Goal: Task Accomplishment & Management: Complete application form

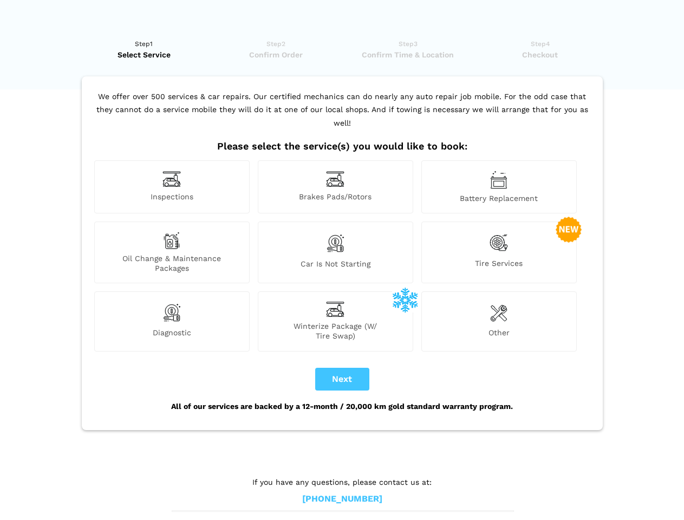
click at [172, 187] on img at bounding box center [172, 179] width 18 height 17
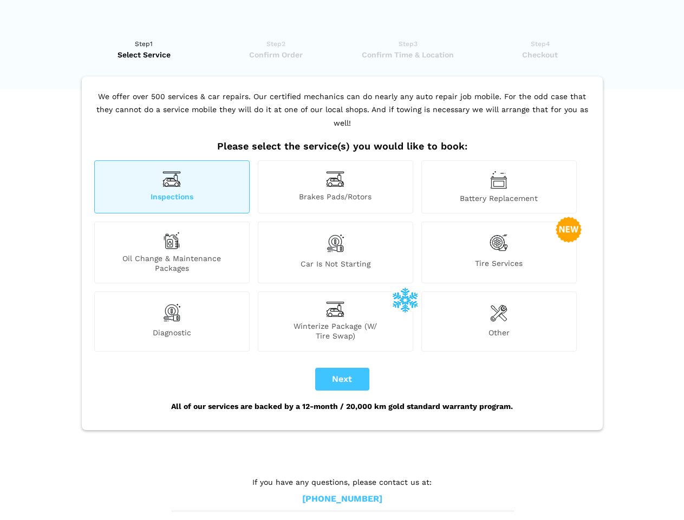
click at [335, 187] on img at bounding box center [335, 179] width 18 height 17
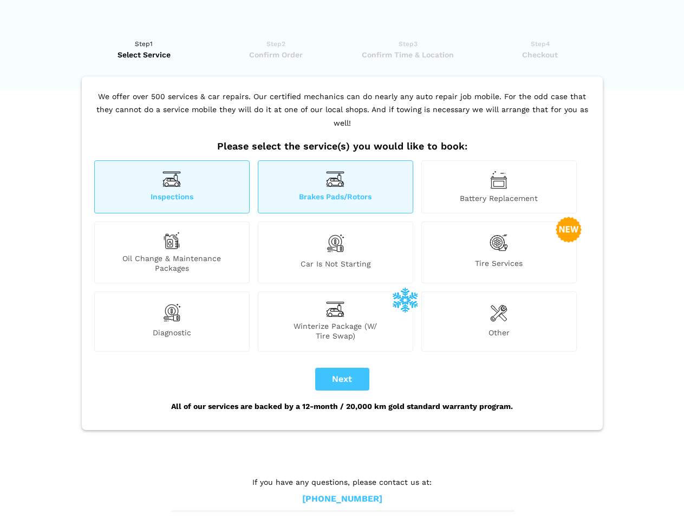
click at [499, 187] on img at bounding box center [498, 180] width 17 height 18
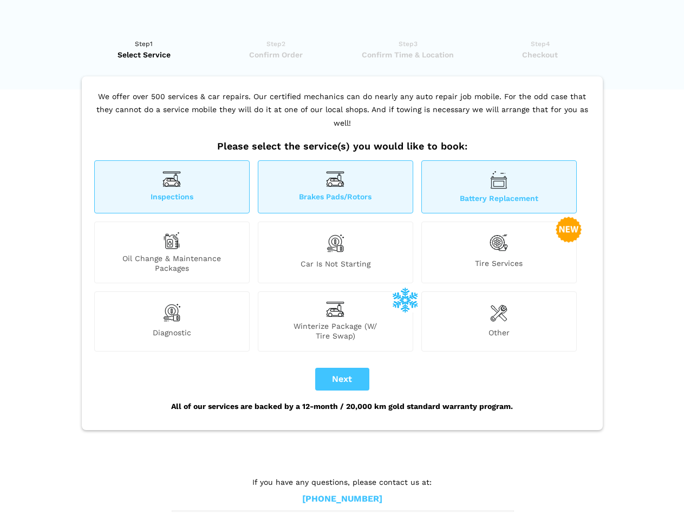
click at [172, 253] on div "Oil Change & Maintenance Packages" at bounding box center [172, 253] width 156 height 62
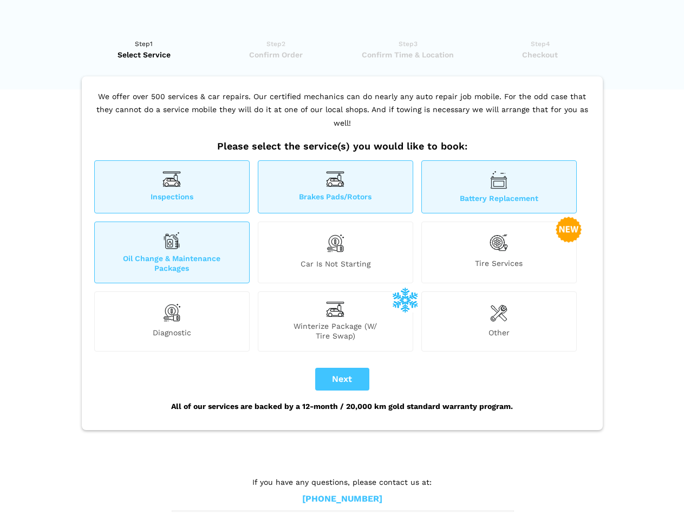
click at [335, 253] on img at bounding box center [335, 243] width 18 height 23
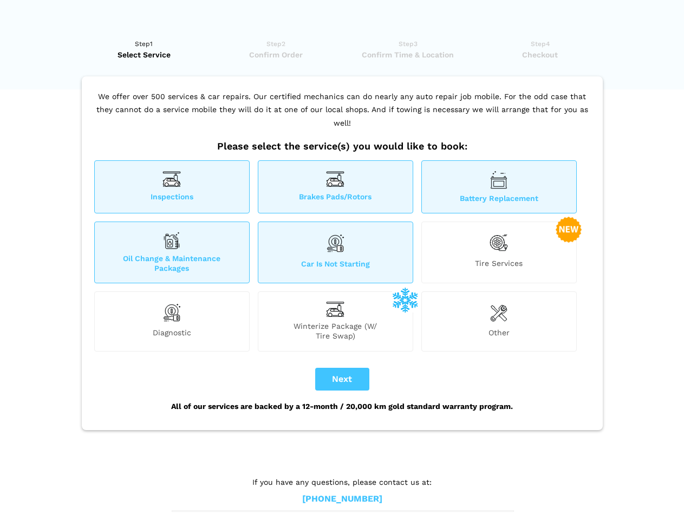
click at [499, 253] on img at bounding box center [499, 243] width 18 height 22
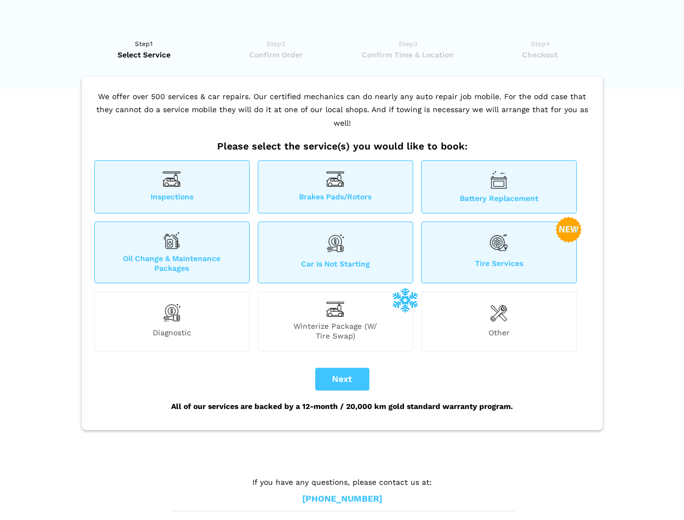
click at [172, 321] on img at bounding box center [172, 313] width 18 height 22
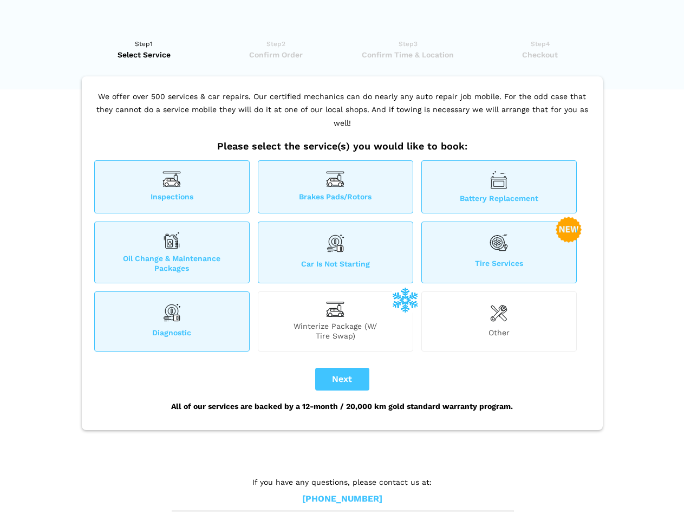
click at [335, 321] on span "Winterize Package (W/ Tire Swap)" at bounding box center [336, 331] width 154 height 20
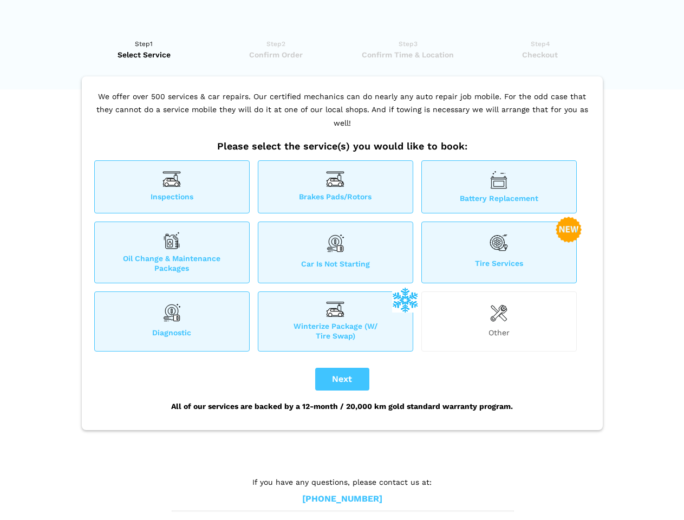
click at [499, 321] on img at bounding box center [498, 313] width 17 height 22
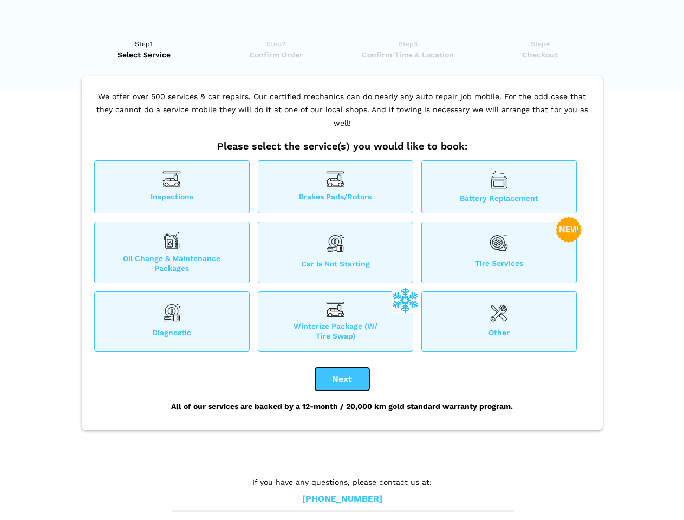
click at [343, 379] on button "Next" at bounding box center [342, 379] width 54 height 23
checkbox input "true"
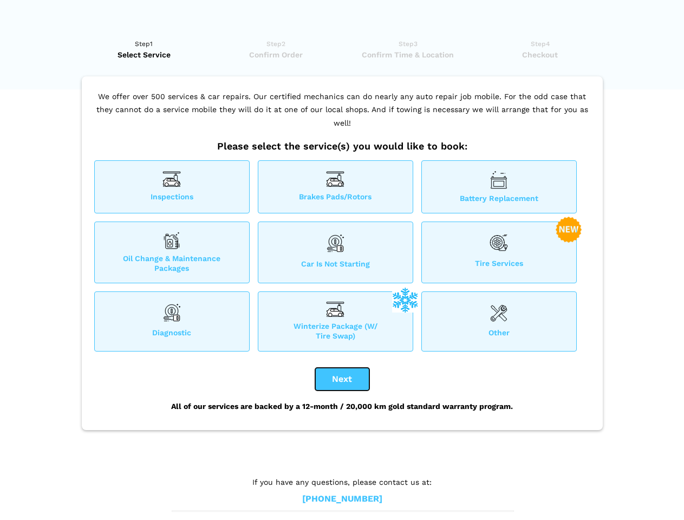
checkbox input "true"
